Goal: Check status

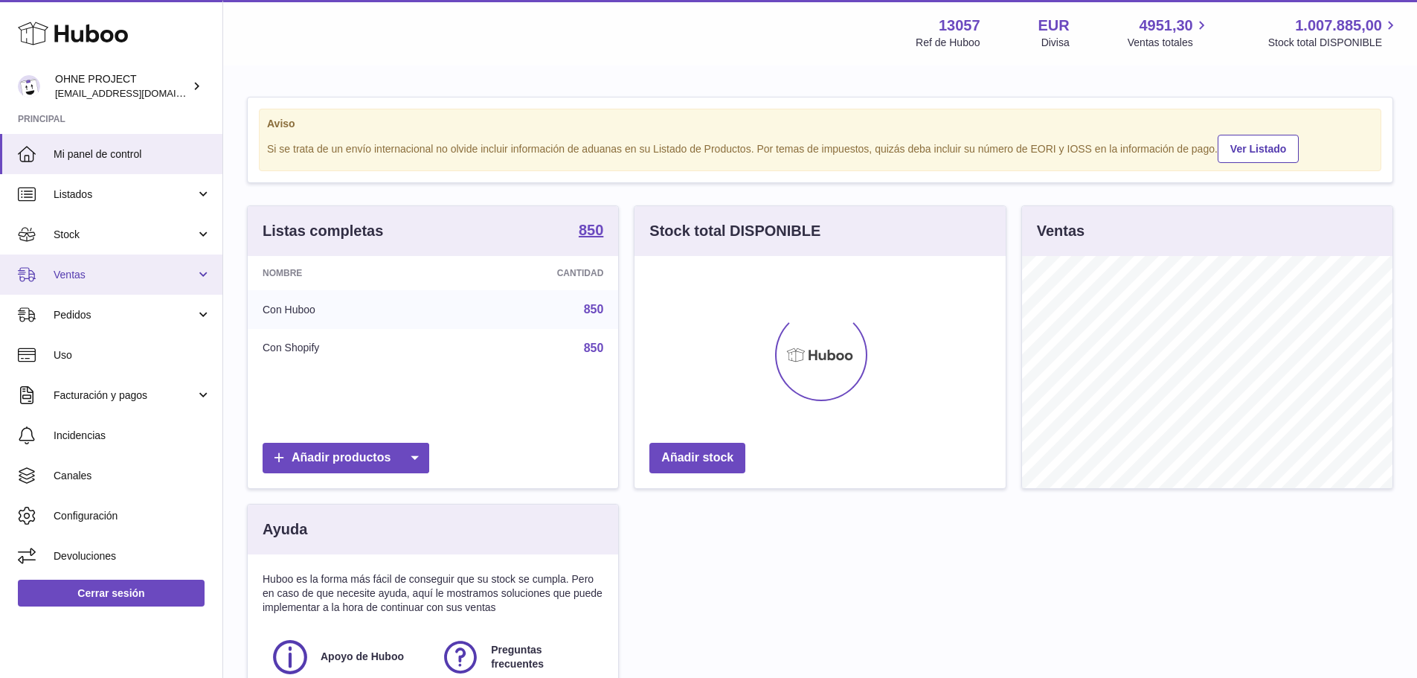
scroll to position [232, 371]
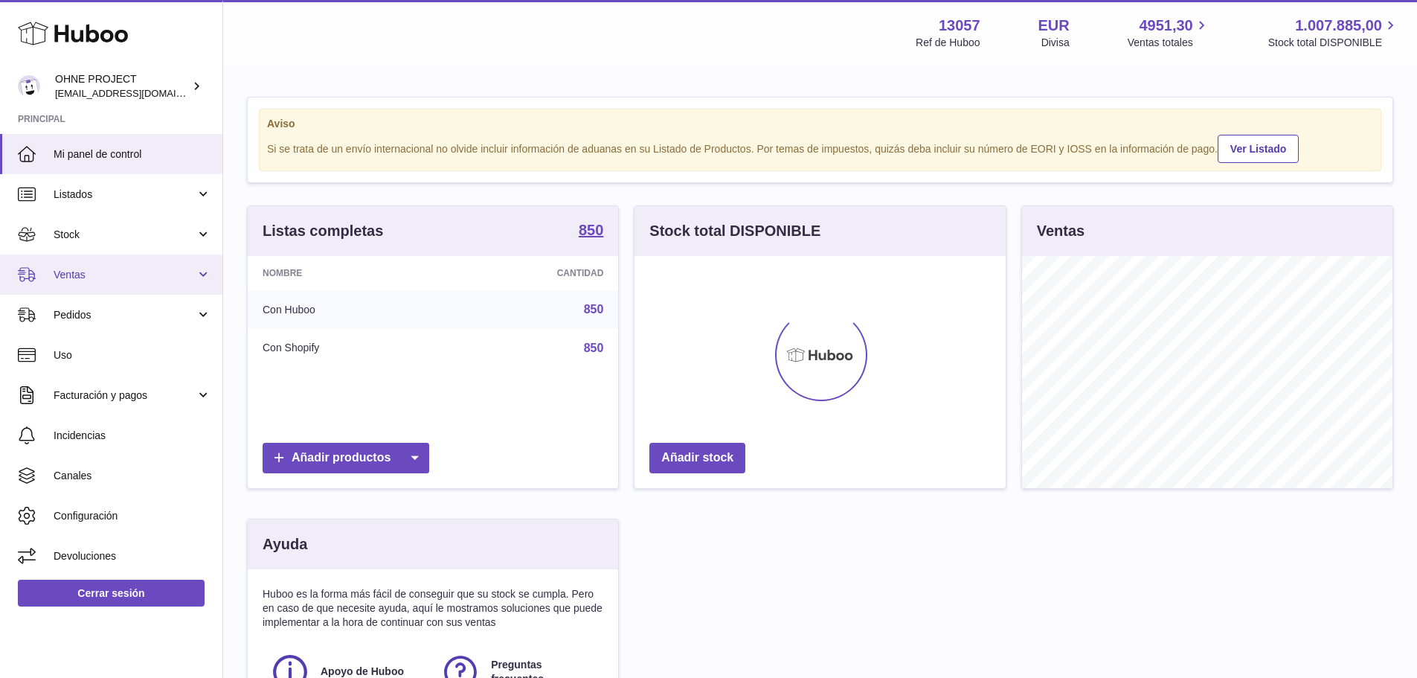
click at [97, 276] on span "Ventas" at bounding box center [125, 275] width 142 height 14
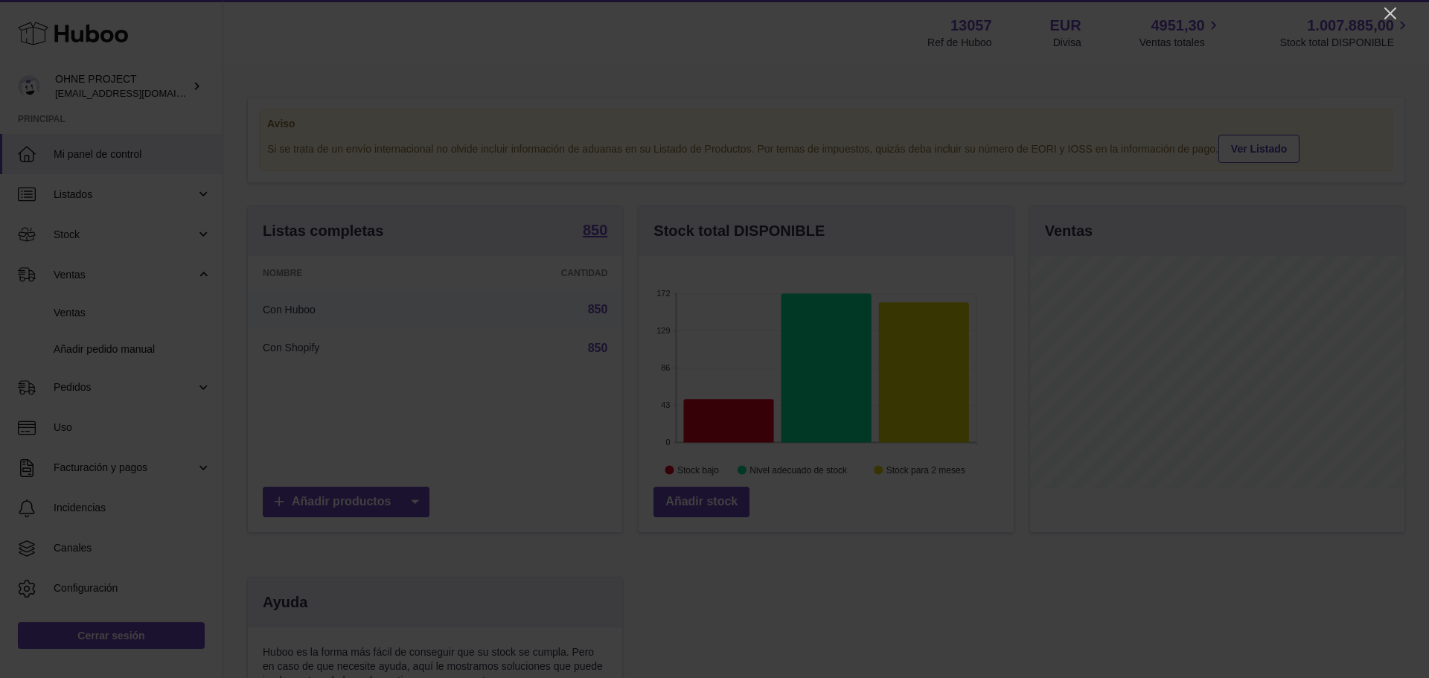
click at [1391, 10] on icon "Close" at bounding box center [1390, 13] width 18 height 18
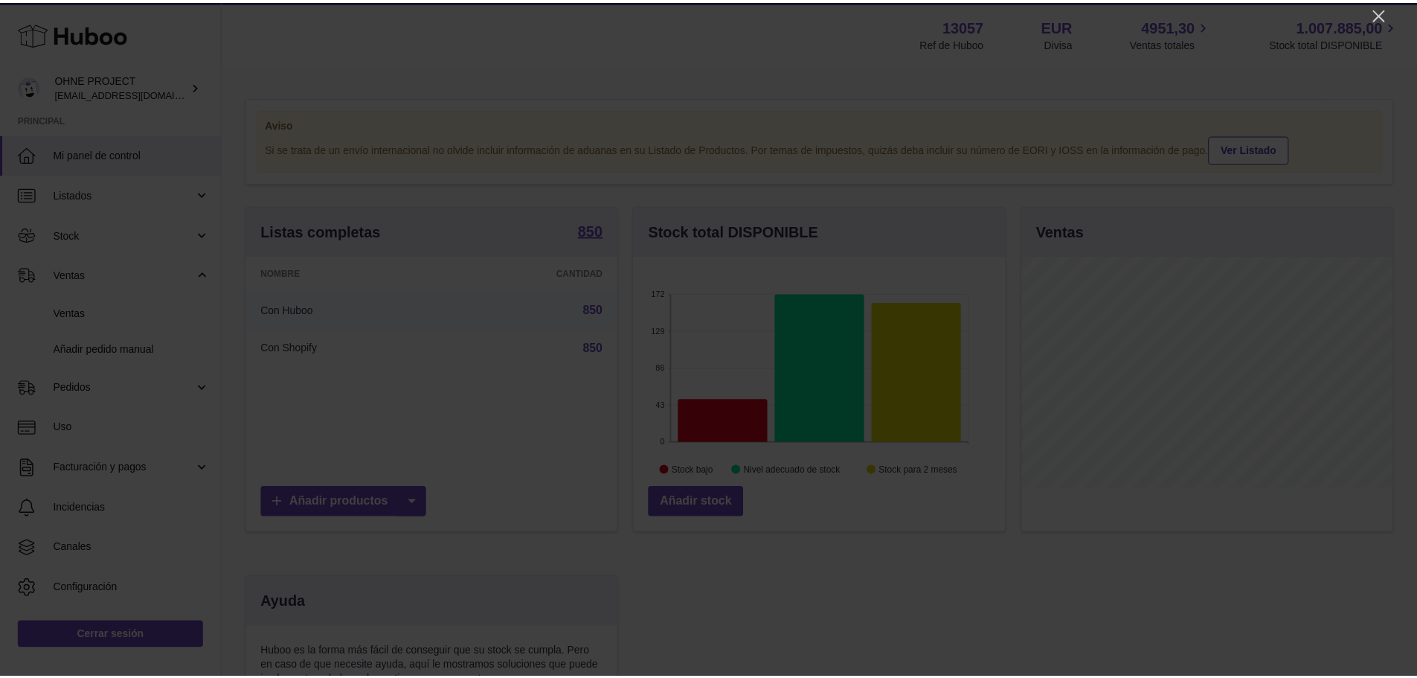
scroll to position [743819, 743681]
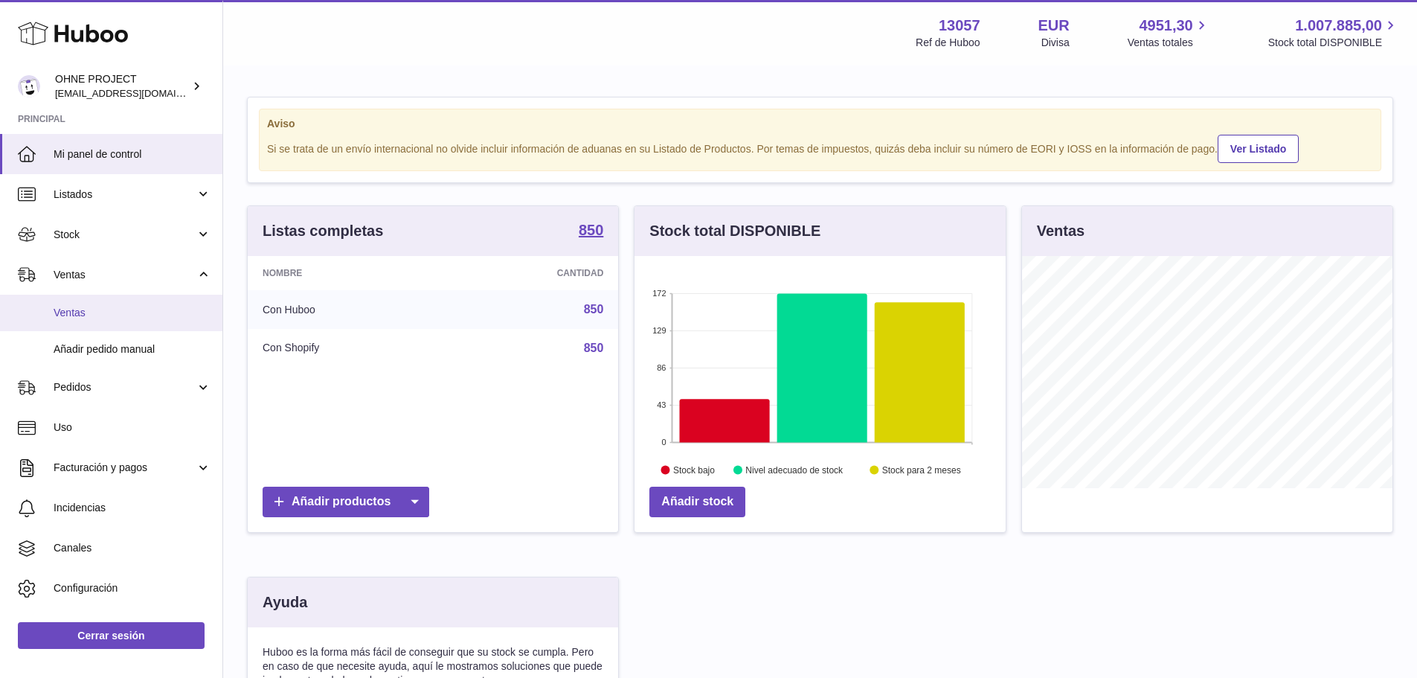
click at [90, 309] on span "Ventas" at bounding box center [133, 313] width 158 height 14
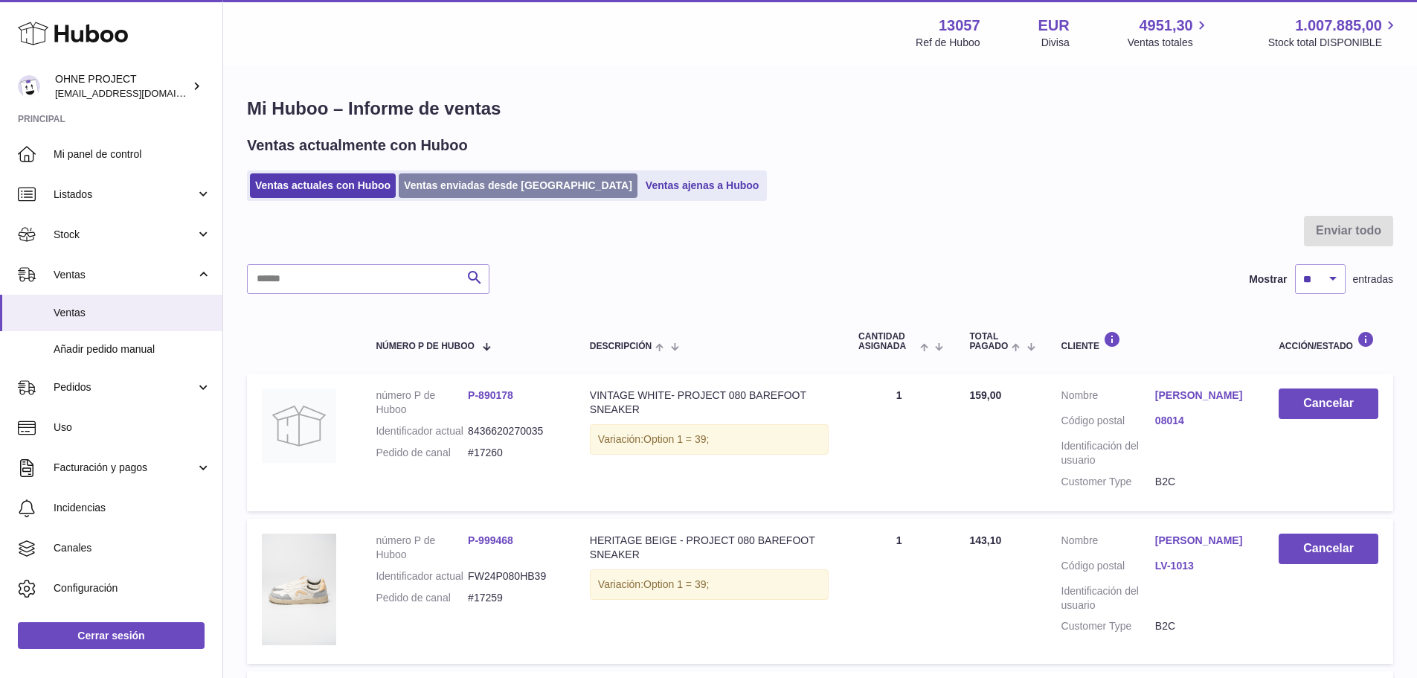
click at [502, 188] on link "Ventas enviadas desde [GEOGRAPHIC_DATA]" at bounding box center [518, 185] width 239 height 25
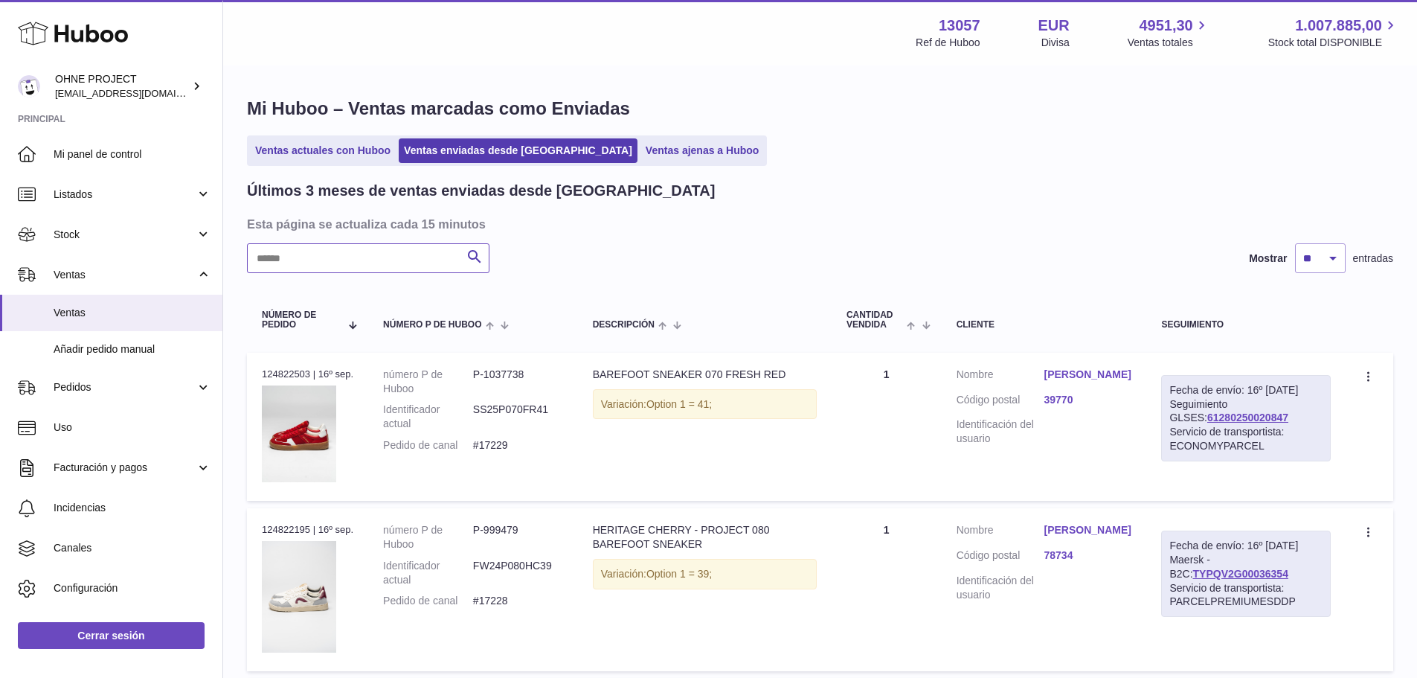
click at [368, 263] on input "text" at bounding box center [368, 258] width 243 height 30
paste input "*****"
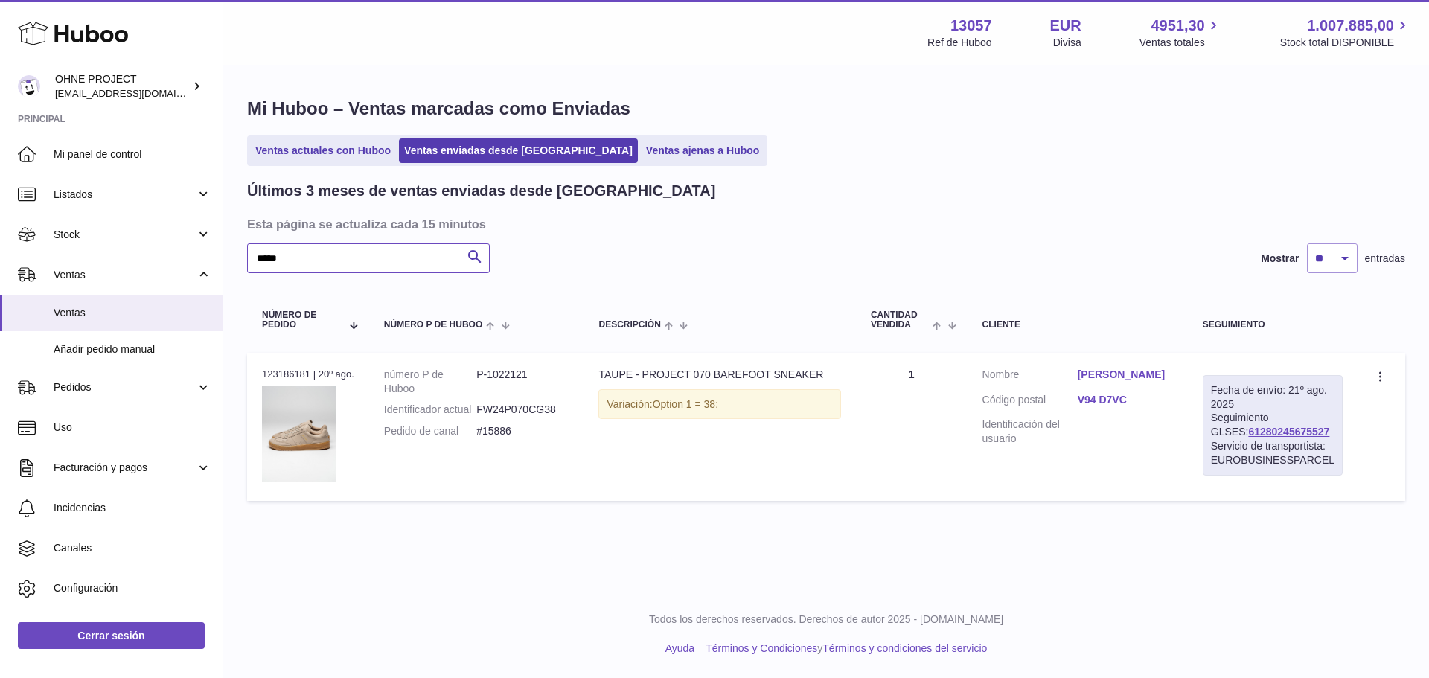
type input "*****"
drag, startPoint x: 1306, startPoint y: 429, endPoint x: 1214, endPoint y: 434, distance: 91.6
click at [1214, 434] on div "Fecha de envío: 21º ago. 2025 Seguimiento GLSES: 61280245675527 Servicio de tra…" at bounding box center [1272, 425] width 140 height 100
copy link "61280245675527"
